Goal: Book appointment/travel/reservation

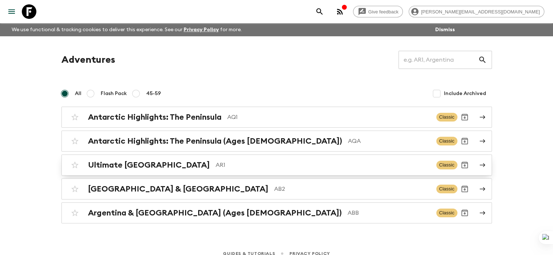
click at [148, 165] on h2 "Ultimate [GEOGRAPHIC_DATA]" at bounding box center [149, 165] width 122 height 9
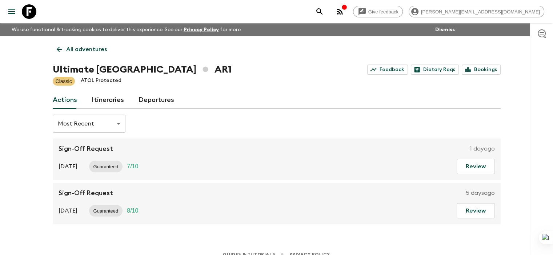
click at [112, 99] on link "Itineraries" at bounding box center [108, 100] width 32 height 17
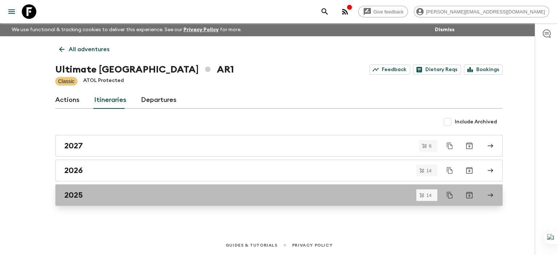
click at [76, 193] on h2 "2025" at bounding box center [73, 195] width 19 height 9
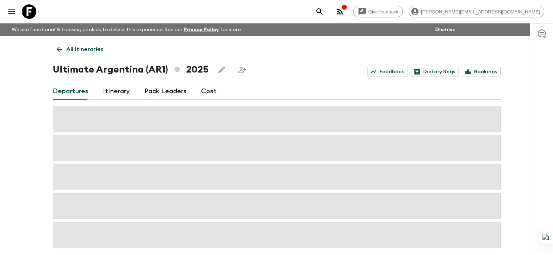
scroll to position [33, 0]
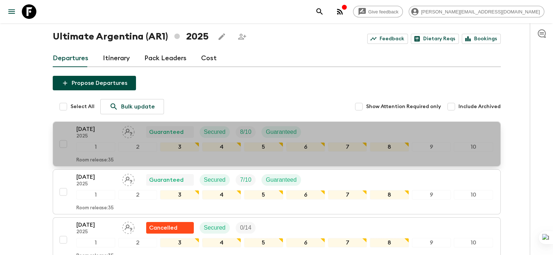
click at [95, 131] on p "[DATE]" at bounding box center [96, 129] width 40 height 9
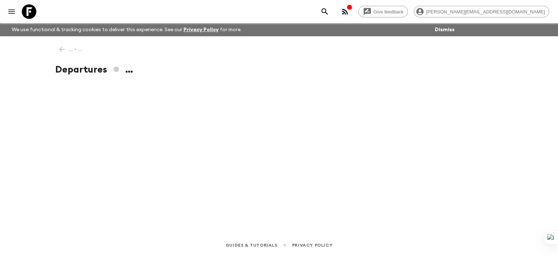
click at [95, 131] on div "... • ... Departures ..." at bounding box center [279, 125] width 465 height 179
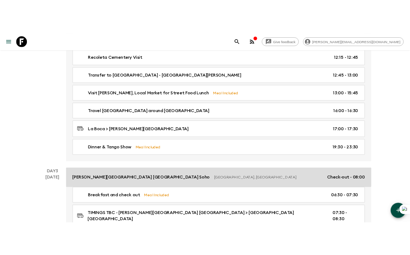
scroll to position [363, 0]
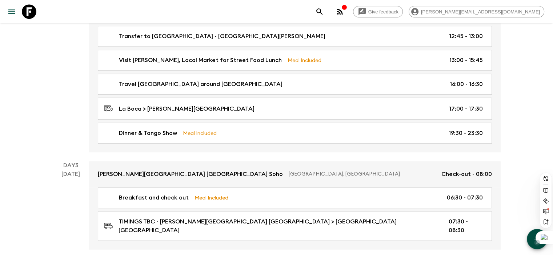
click at [547, 241] on div at bounding box center [543, 237] width 17 height 13
